Goal: Task Accomplishment & Management: Use online tool/utility

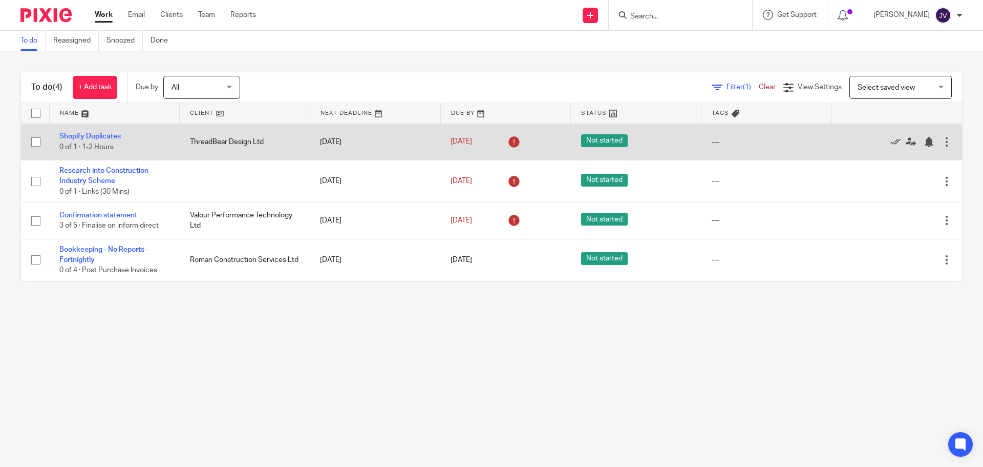
click at [95, 129] on td "Shopify Duplicates 0 of 1 · 1-2 Hours" at bounding box center [114, 141] width 131 height 36
click at [103, 137] on link "Shopify Duplicates" at bounding box center [89, 136] width 61 height 7
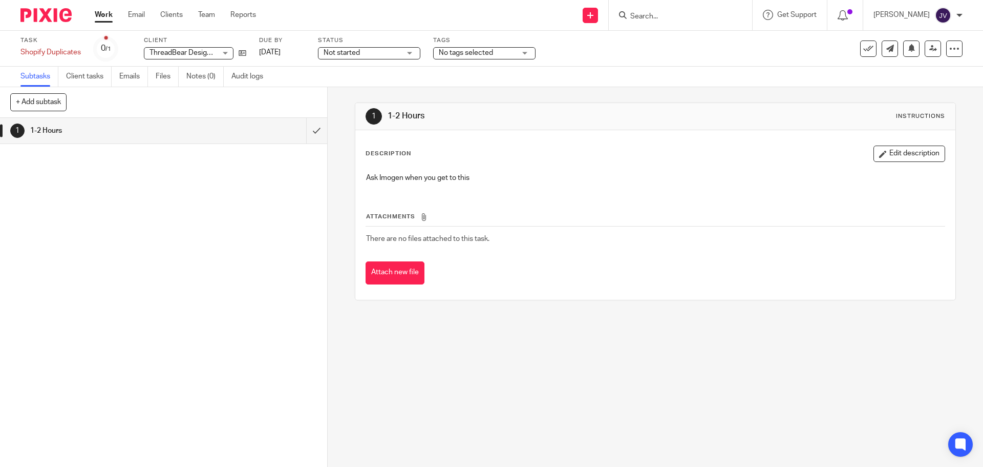
click at [62, 9] on img at bounding box center [45, 15] width 51 height 14
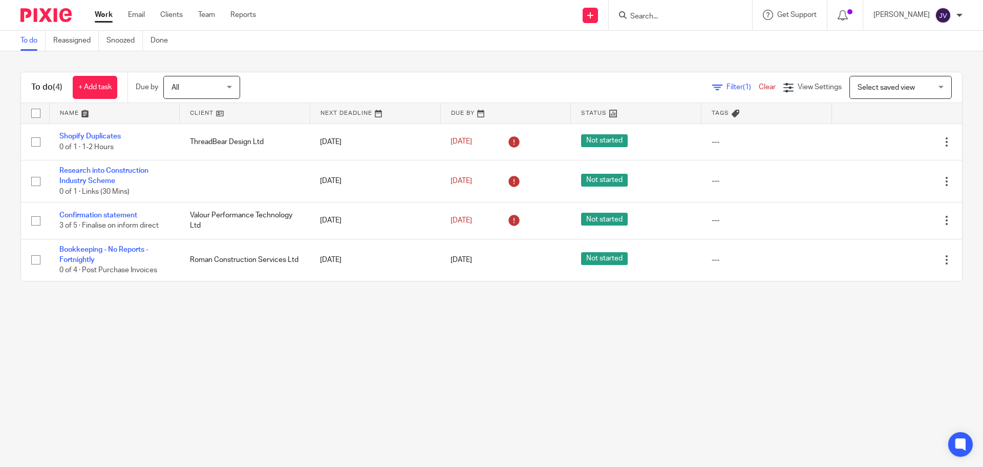
click at [491, 339] on main "To do Reassigned Snoozed Done To do (4) + Add task Due by All All Today Tomorro…" at bounding box center [491, 233] width 983 height 467
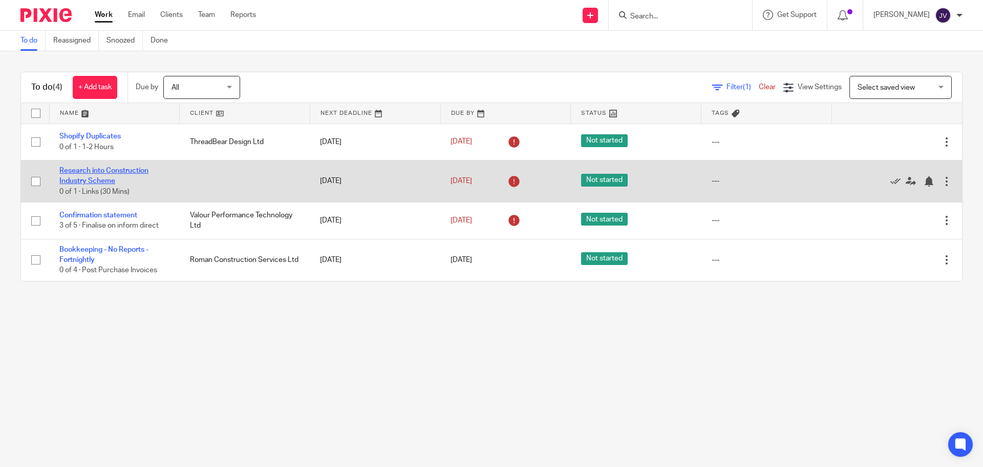
click at [138, 173] on link "Research into Construction Industry Scheme" at bounding box center [103, 175] width 89 height 17
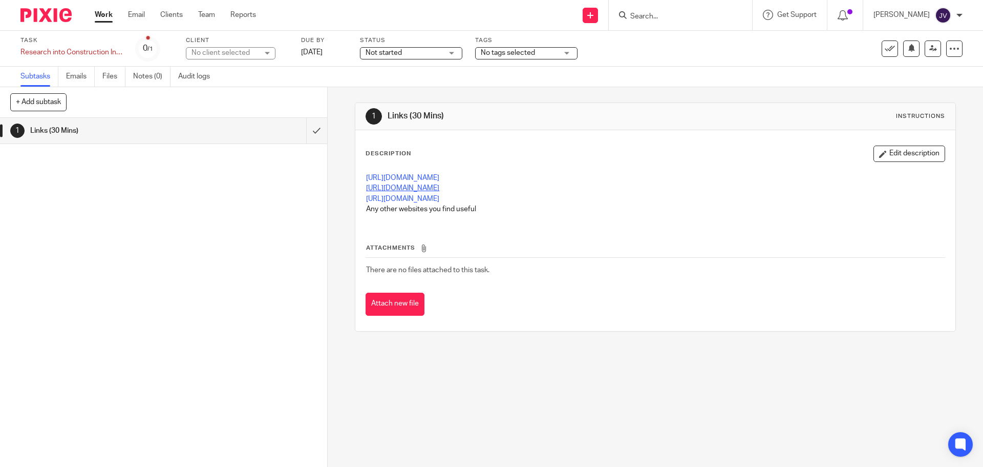
drag, startPoint x: 407, startPoint y: 201, endPoint x: 435, endPoint y: 186, distance: 31.1
click at [62, 10] on img at bounding box center [45, 15] width 51 height 14
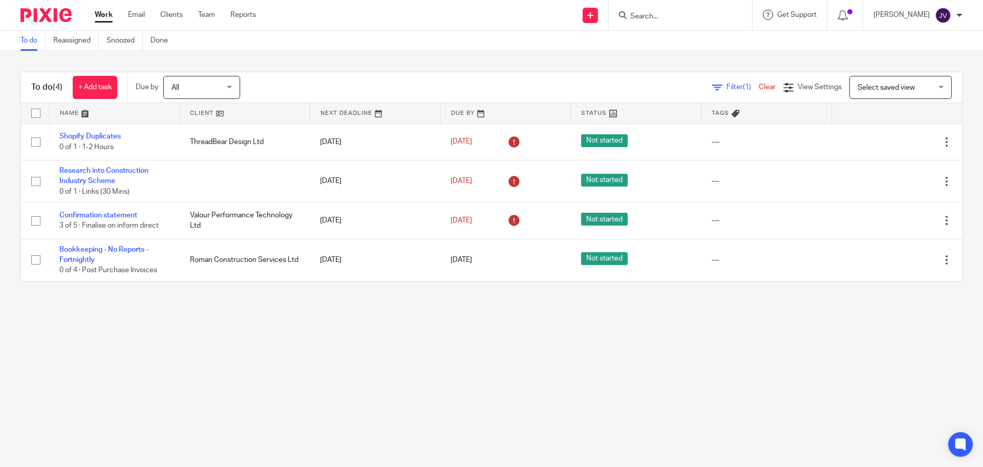
click at [483, 319] on main "To do Reassigned Snoozed Done To do (4) + Add task Due by All All Today Tomorro…" at bounding box center [491, 233] width 983 height 467
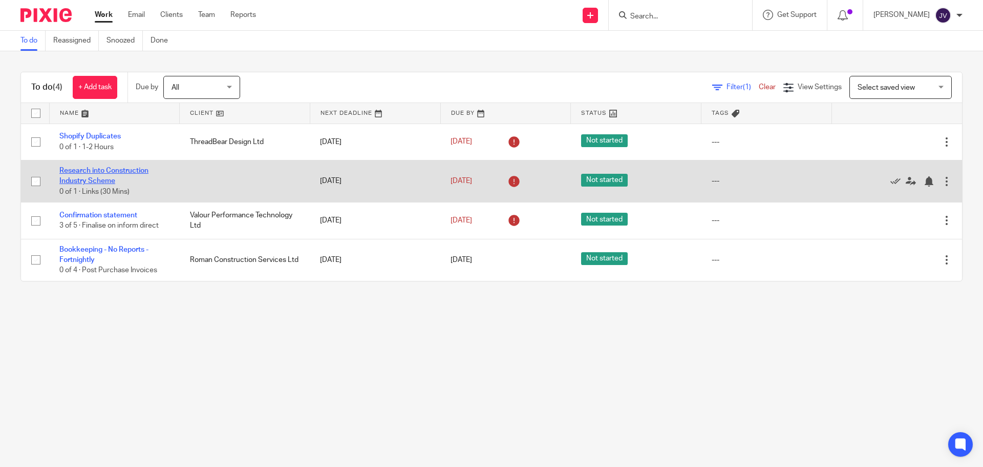
click at [124, 172] on link "Research into Construction Industry Scheme" at bounding box center [103, 175] width 89 height 17
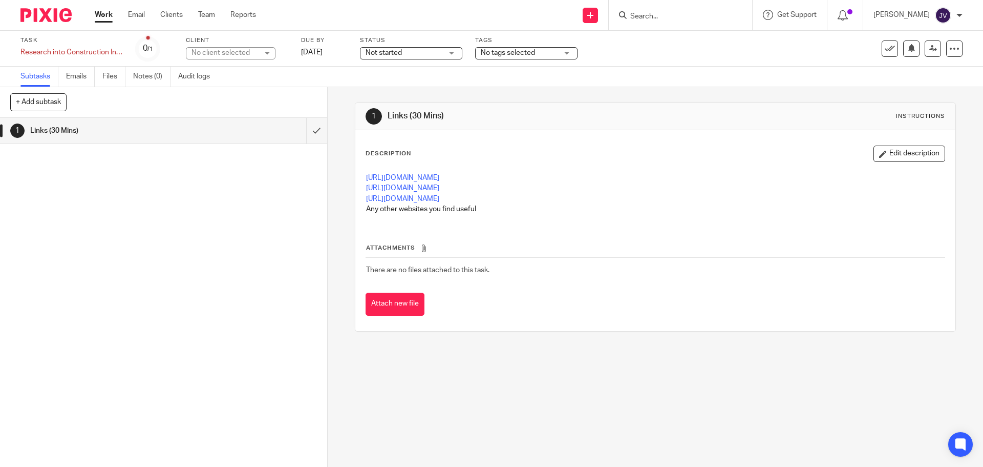
click at [67, 22] on div at bounding box center [42, 15] width 84 height 30
click at [61, 18] on img at bounding box center [45, 15] width 51 height 14
